Goal: Task Accomplishment & Management: Use online tool/utility

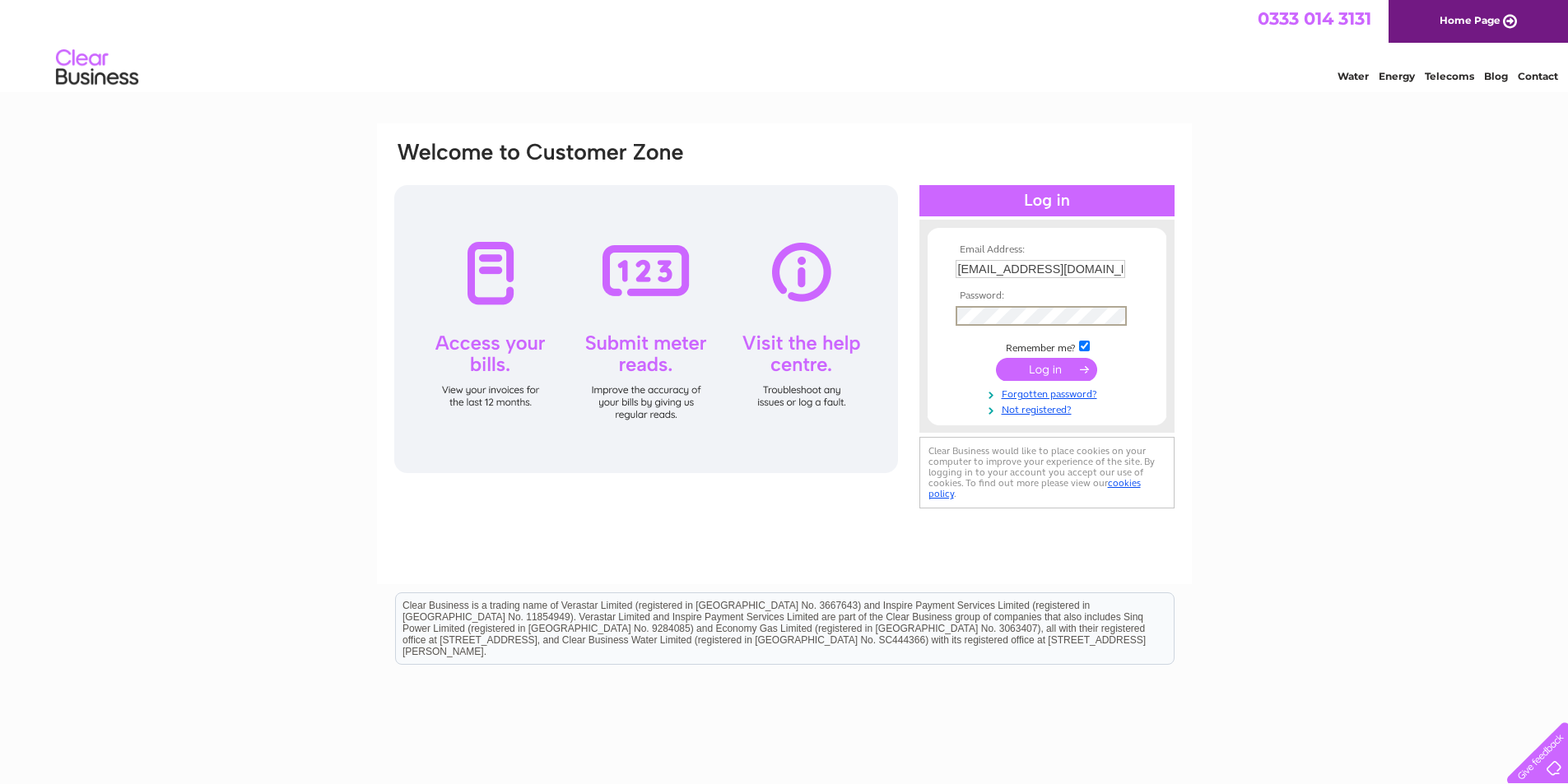
click at [1006, 361] on input "submit" at bounding box center [1047, 369] width 101 height 23
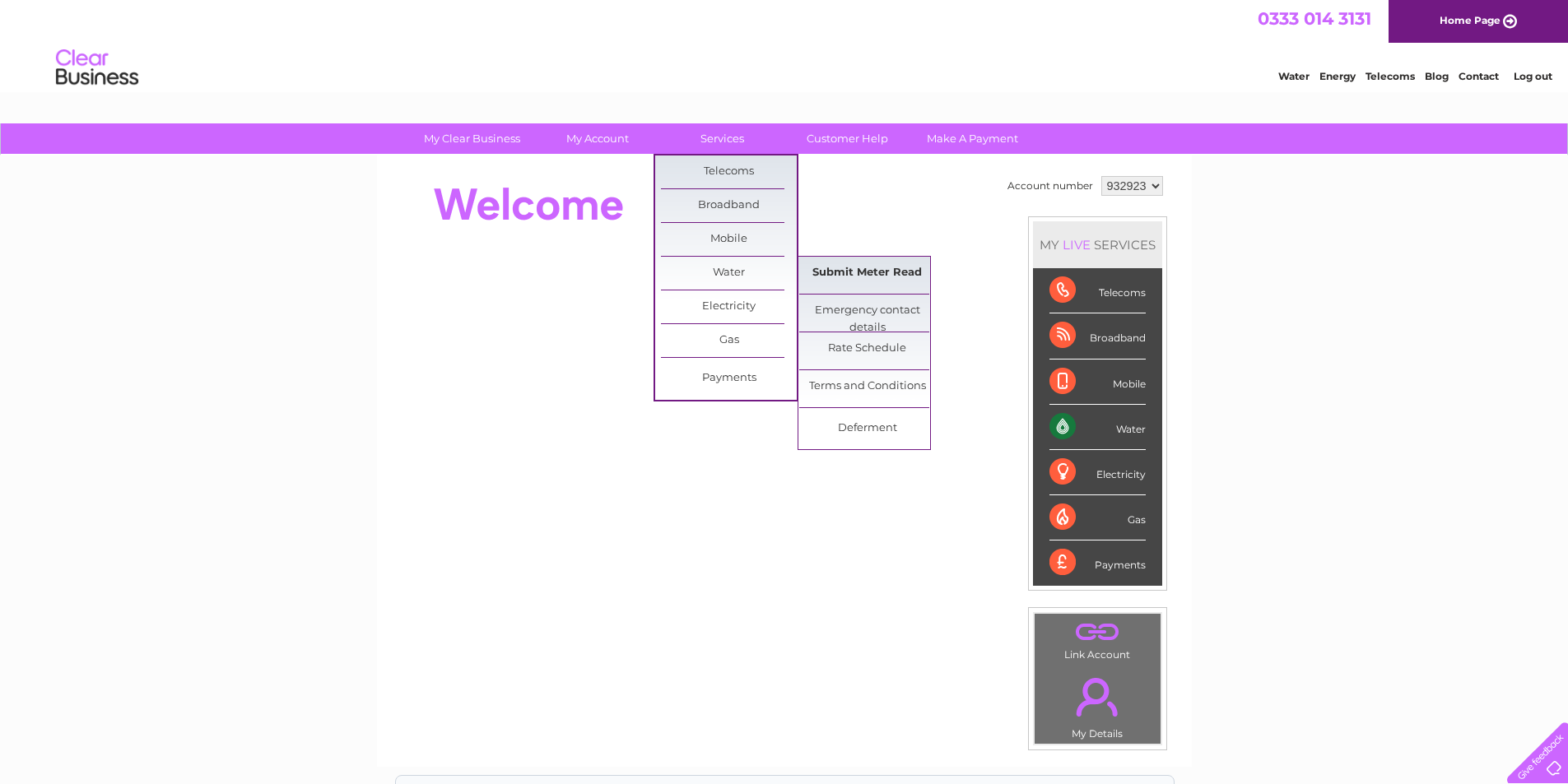
click at [816, 278] on link "Submit Meter Read" at bounding box center [867, 273] width 136 height 33
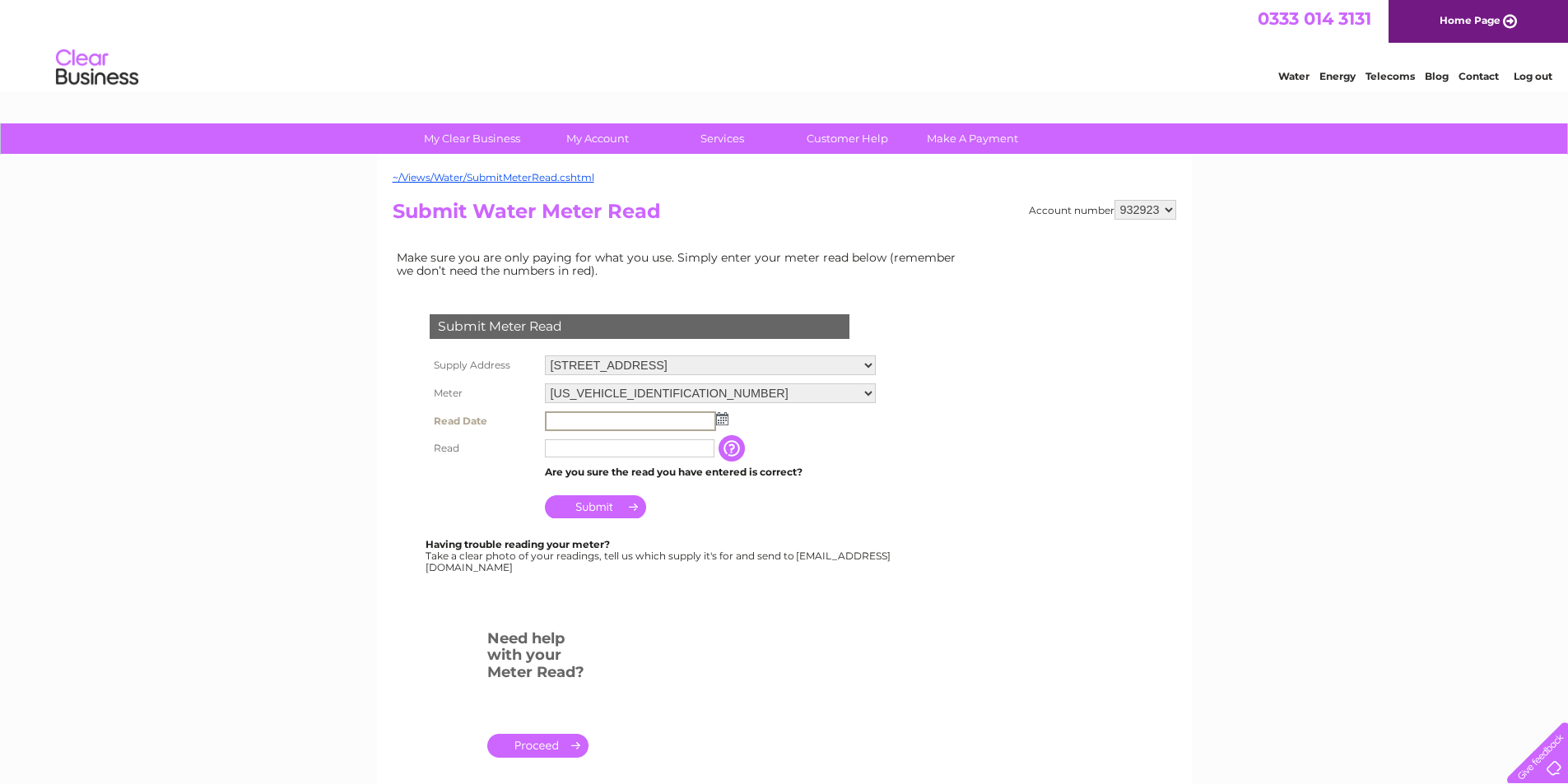
click at [645, 428] on input "text" at bounding box center [630, 421] width 171 height 20
click at [717, 416] on img at bounding box center [720, 417] width 12 height 13
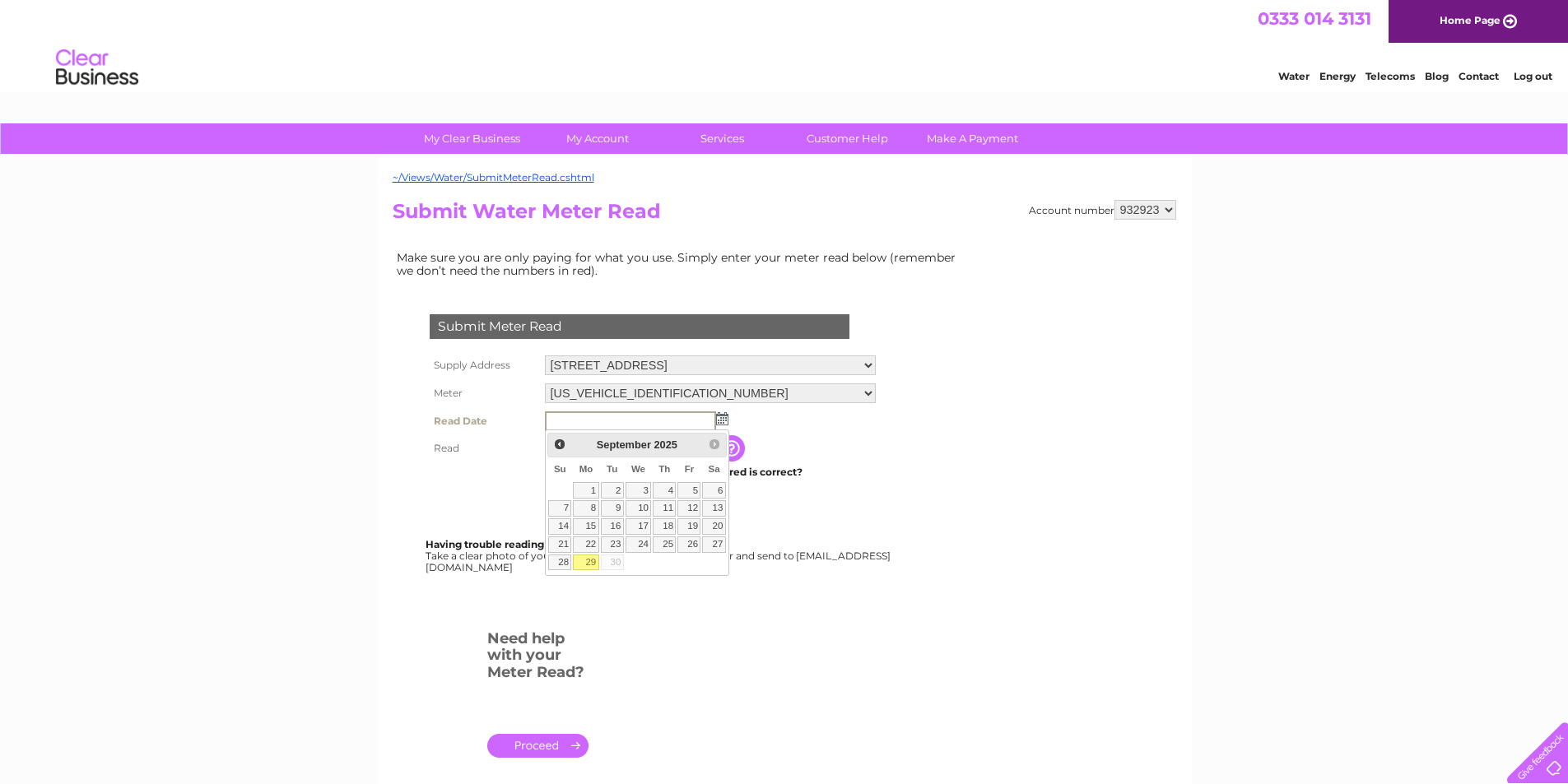
click at [589, 563] on link "29" at bounding box center [586, 563] width 26 height 17
type input "2025/09/29"
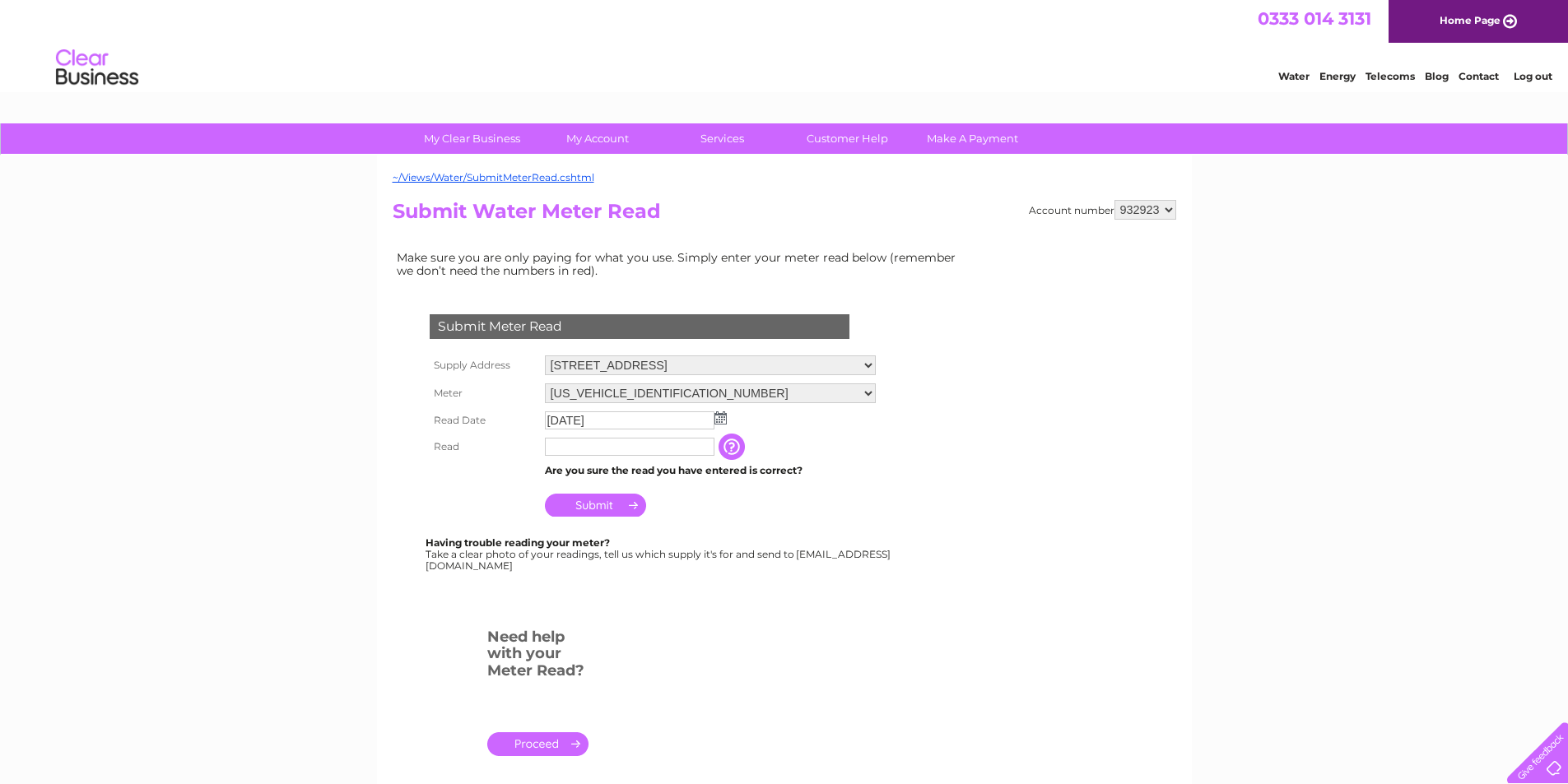
click at [600, 448] on input "text" at bounding box center [629, 447] width 169 height 18
type input "91"
click at [588, 511] on input "Submit" at bounding box center [596, 506] width 101 height 23
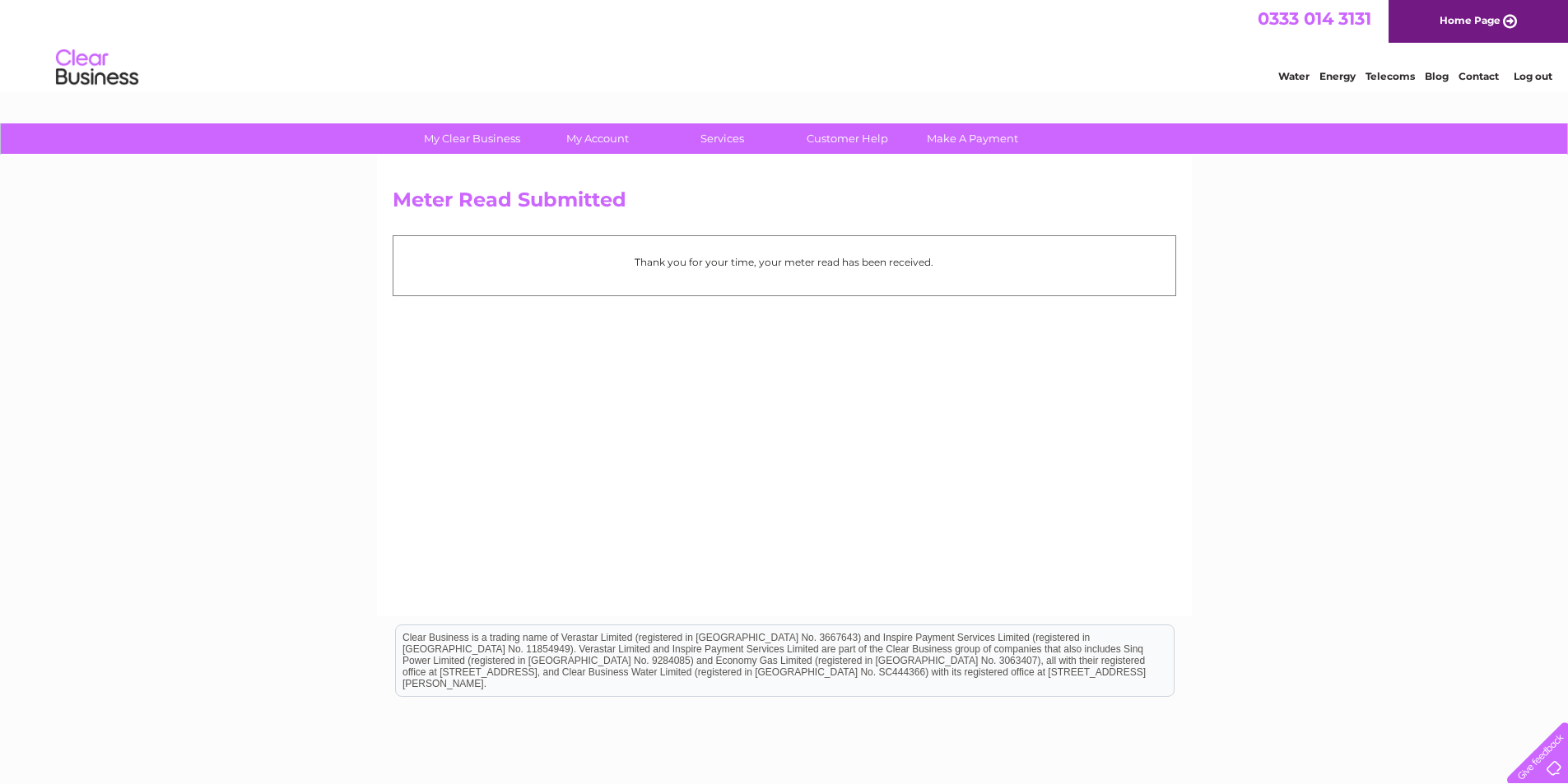
click at [1529, 73] on link "Log out" at bounding box center [1532, 76] width 39 height 12
